Goal: Task Accomplishment & Management: Manage account settings

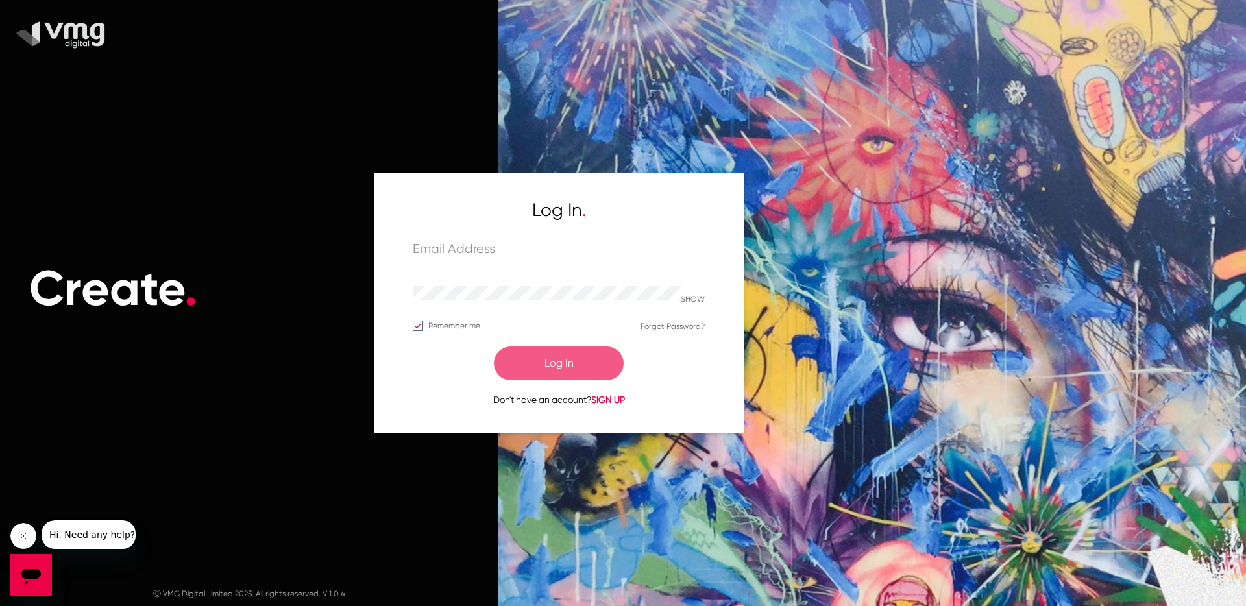
click at [479, 249] on input "text" at bounding box center [559, 249] width 292 height 15
paste input "[PERSON_NAME][EMAIL_ADDRESS][DOMAIN_NAME]"
type input "[PERSON_NAME][EMAIL_ADDRESS][DOMAIN_NAME]"
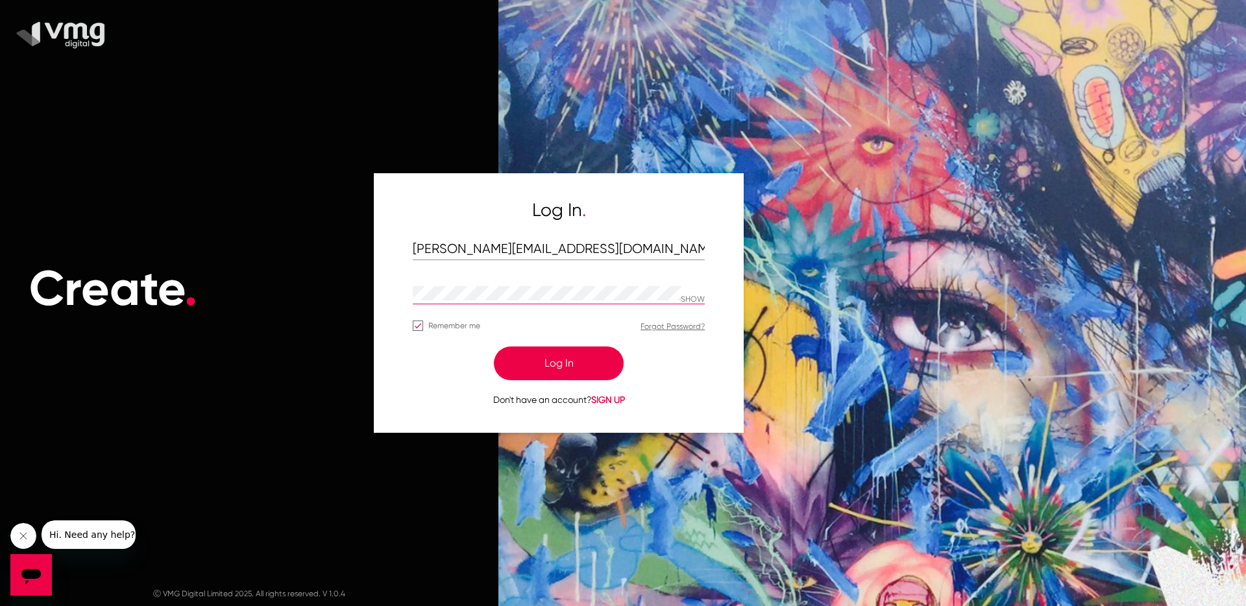
click at [864, 226] on div at bounding box center [866, 303] width 760 height 606
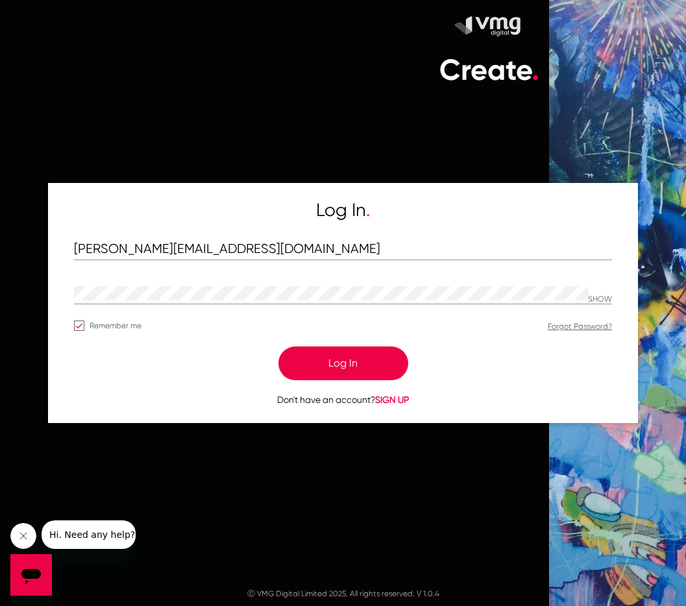
click at [351, 371] on button "Log In" at bounding box center [343, 364] width 130 height 34
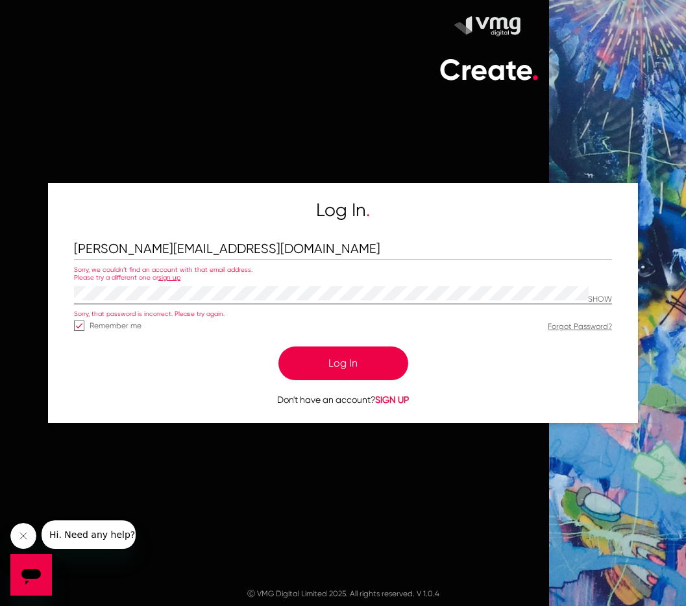
click at [599, 295] on p "SHOW" at bounding box center [600, 299] width 24 height 9
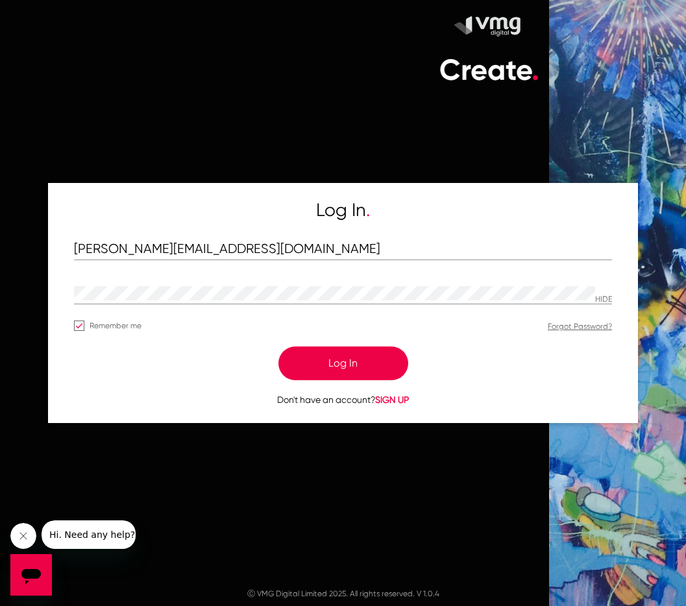
click at [250, 77] on h1 "Create ." at bounding box center [269, 70] width 539 height 35
click at [258, 66] on h1 "Create ." at bounding box center [269, 70] width 539 height 35
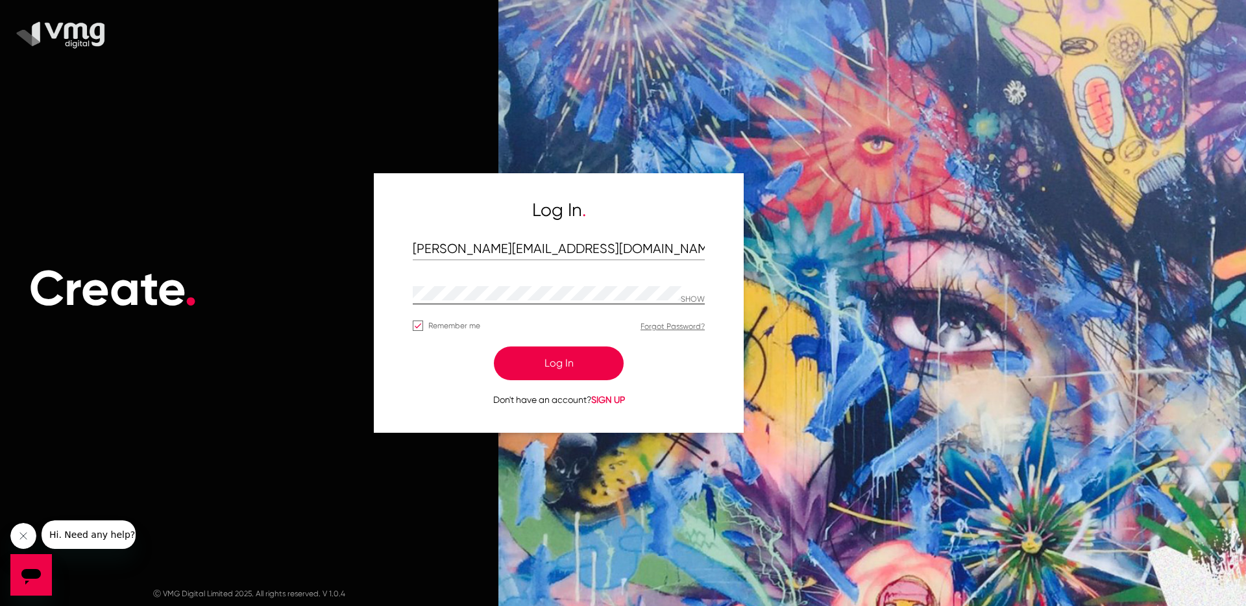
click at [692, 300] on p "SHOW" at bounding box center [693, 299] width 24 height 9
click at [559, 362] on button "Log In" at bounding box center [559, 364] width 130 height 34
click at [512, 249] on input "[PERSON_NAME][EMAIL_ADDRESS][DOMAIN_NAME]" at bounding box center [559, 249] width 292 height 15
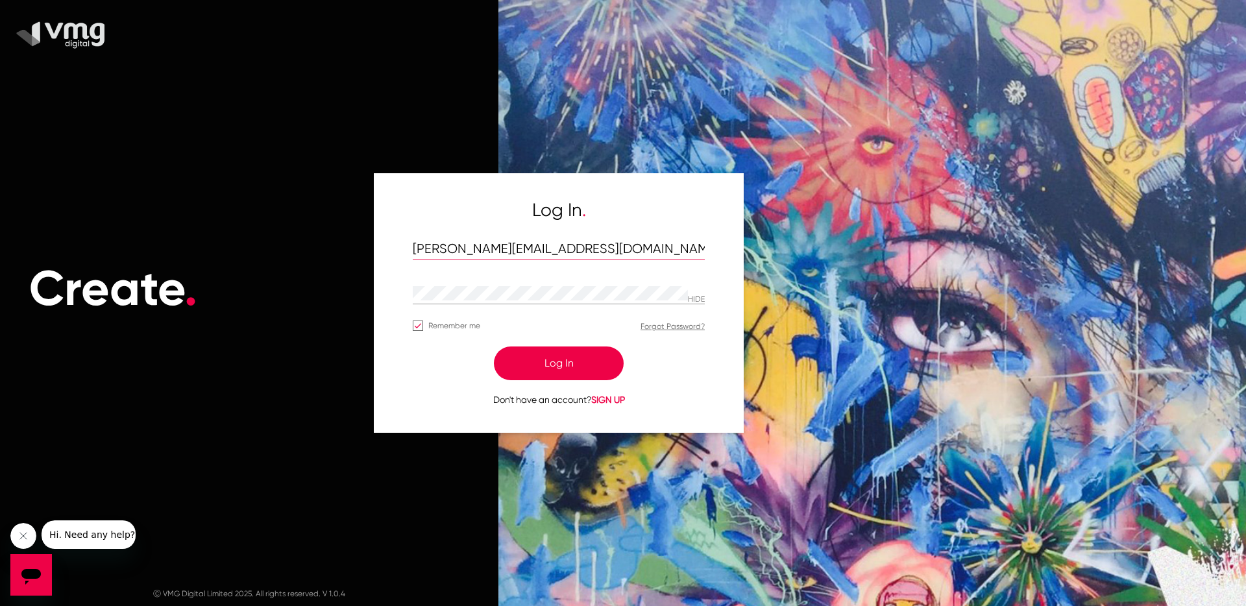
paste input "testuser1@manualtesting.com Test@1234"
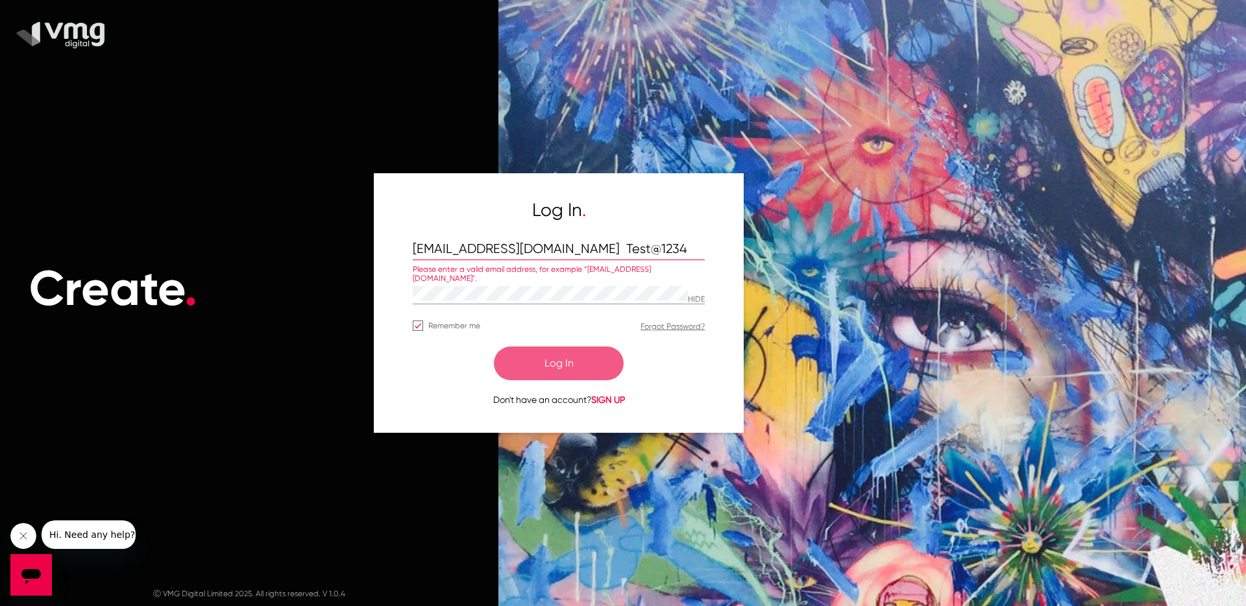
drag, startPoint x: 587, startPoint y: 247, endPoint x: 594, endPoint y: 248, distance: 7.2
click at [594, 248] on input "testuser1@manualtesting.com Test@1234" at bounding box center [559, 249] width 292 height 15
click at [650, 250] on input "testuser1@manualtesting.comTest@1234" at bounding box center [559, 249] width 292 height 15
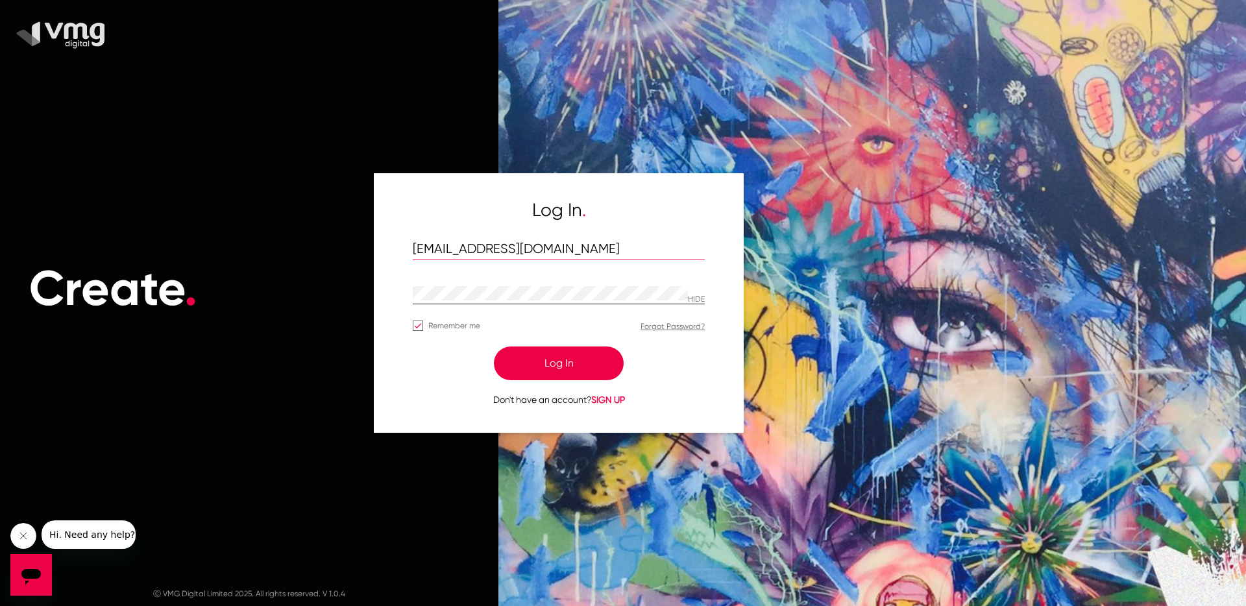
type input "testuser1@manualtesting.com"
click at [692, 201] on h5 "Log In ." at bounding box center [559, 210] width 292 height 22
click at [553, 363] on button "Log In" at bounding box center [559, 364] width 130 height 34
